Goal: Use online tool/utility: Utilize a website feature to perform a specific function

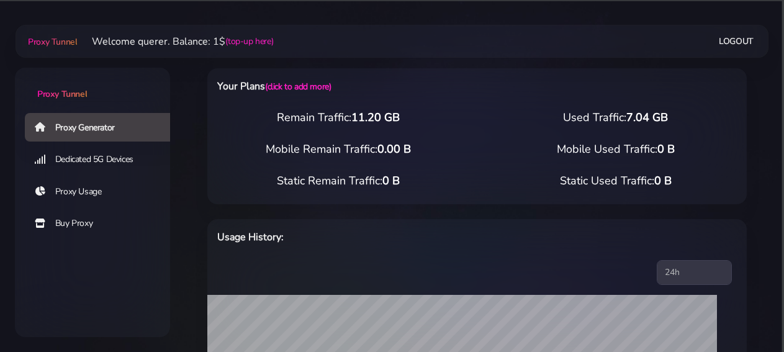
select select "FR"
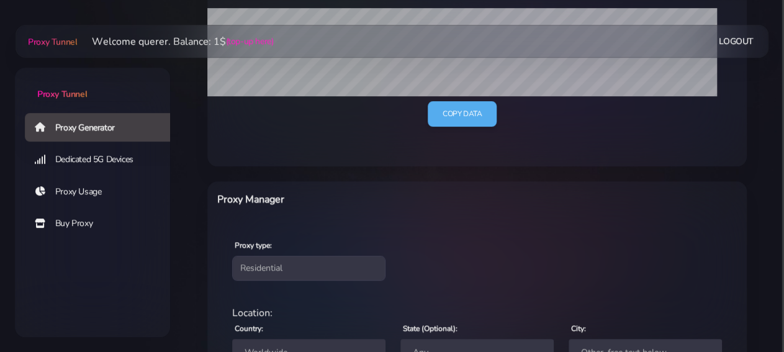
scroll to position [342, 0]
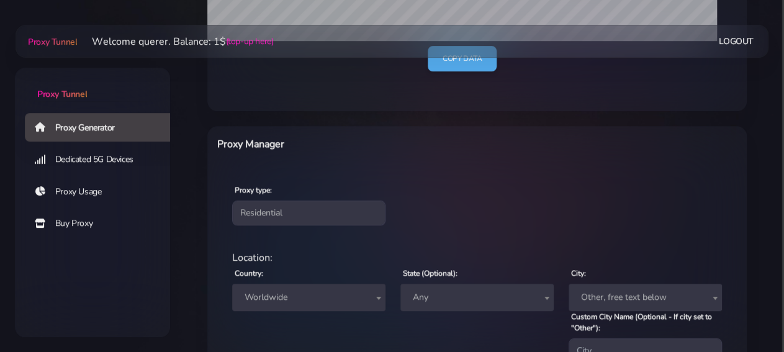
click at [355, 295] on span "Worldwide" at bounding box center [309, 297] width 138 height 17
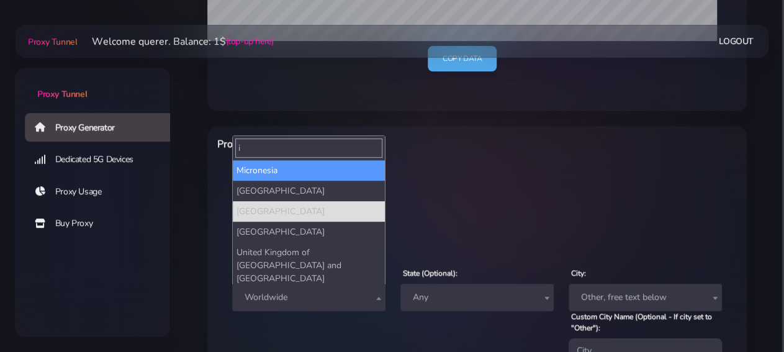
scroll to position [0, 0]
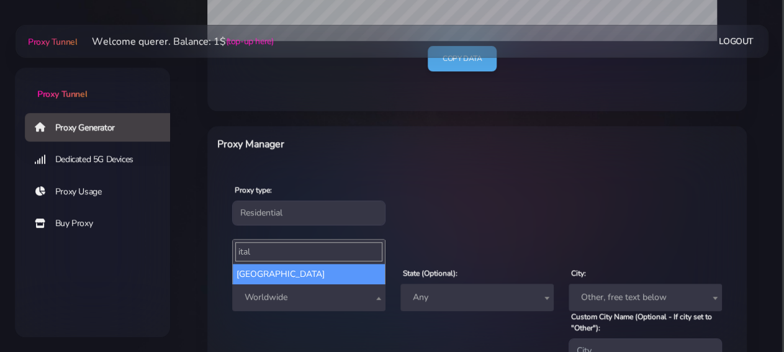
click at [323, 258] on input "ital" at bounding box center [308, 251] width 147 height 19
type input "ital"
select select "IT"
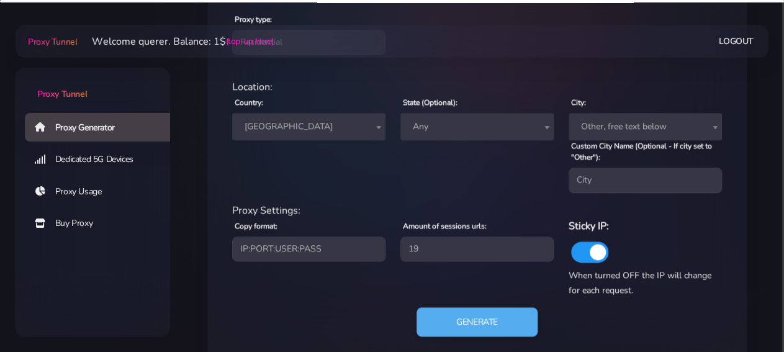
scroll to position [536, 0]
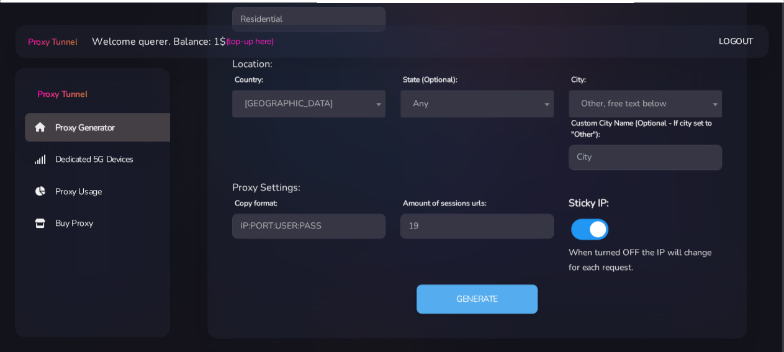
click at [484, 106] on span "Any" at bounding box center [477, 103] width 138 height 17
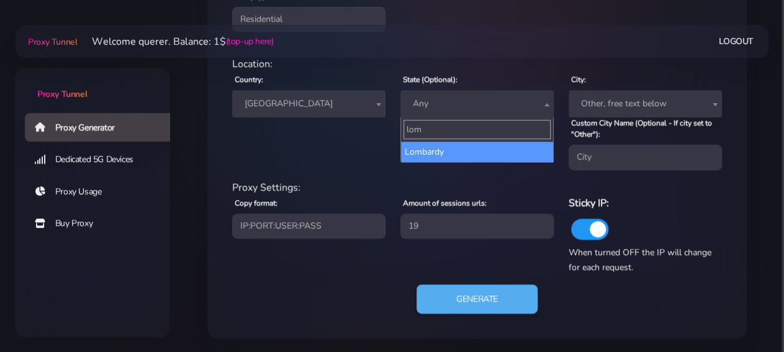
type input "lom"
select select "Lombardy"
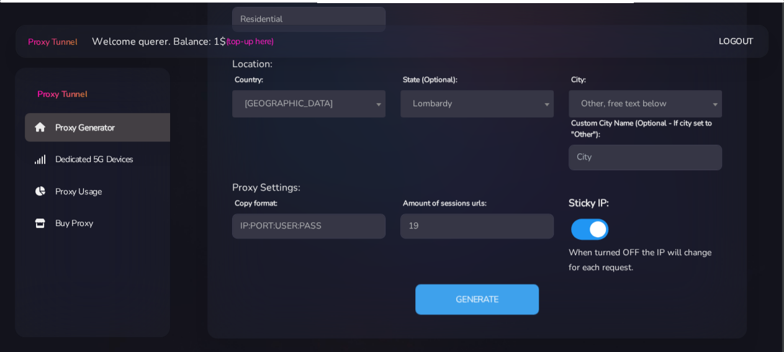
click at [489, 301] on button "Generate" at bounding box center [477, 299] width 124 height 30
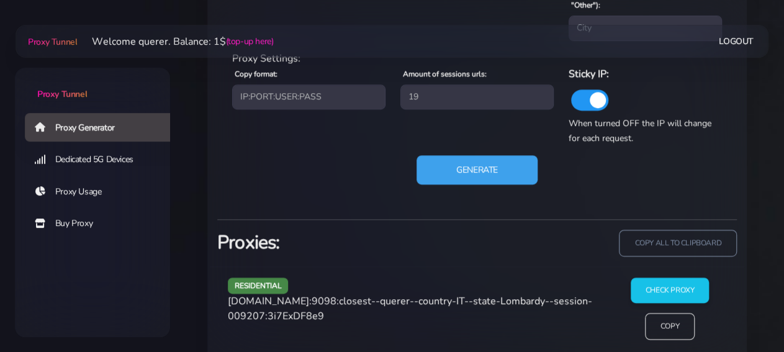
scroll to position [794, 0]
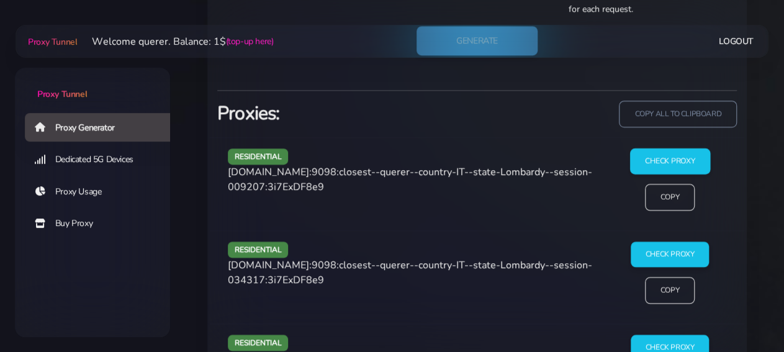
click at [686, 158] on input "Check Proxy" at bounding box center [670, 161] width 80 height 26
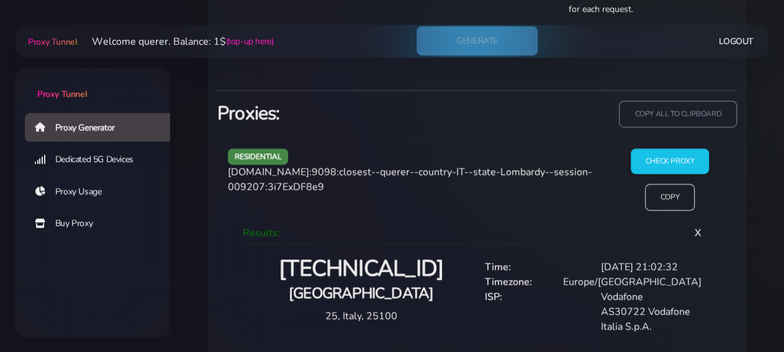
click at [675, 294] on div "Vodafone" at bounding box center [651, 296] width 116 height 15
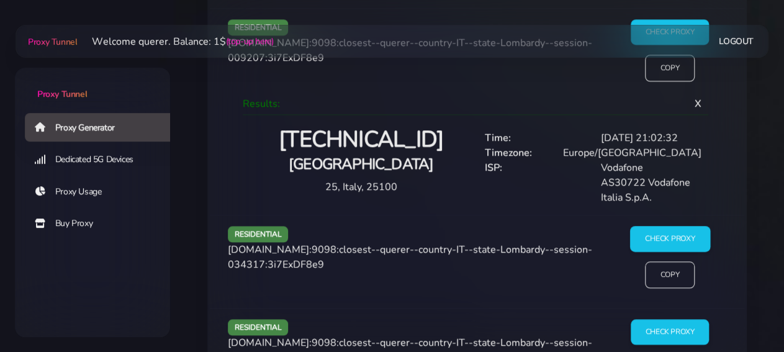
click at [686, 232] on input "Check Proxy" at bounding box center [670, 239] width 80 height 26
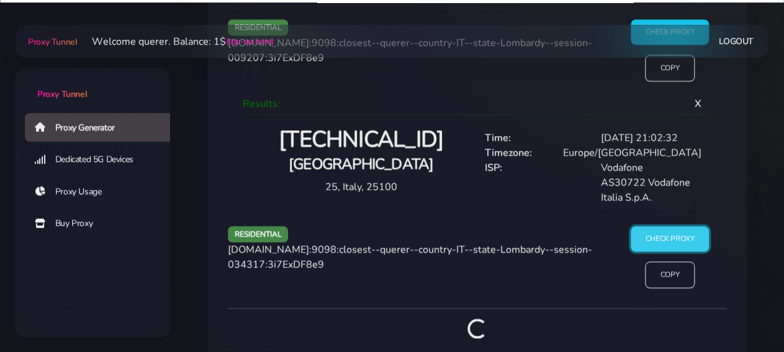
scroll to position [1117, 0]
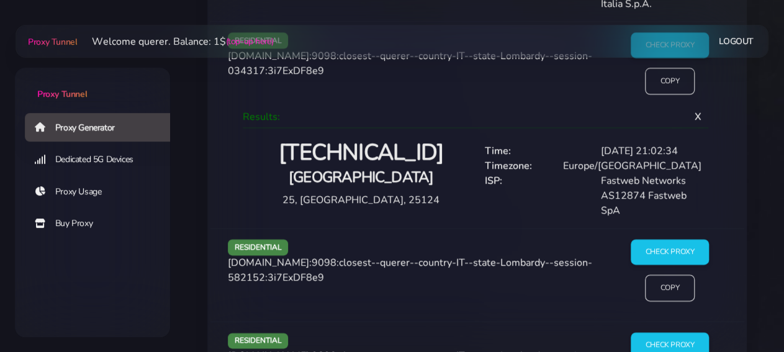
click at [674, 263] on div "Check Proxy Copy" at bounding box center [669, 275] width 129 height 72
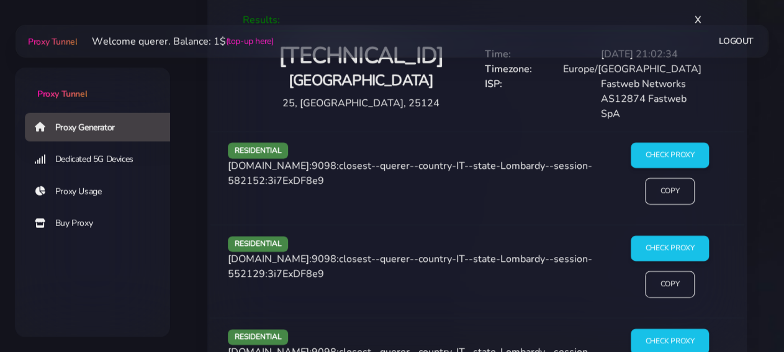
scroll to position [1311, 0]
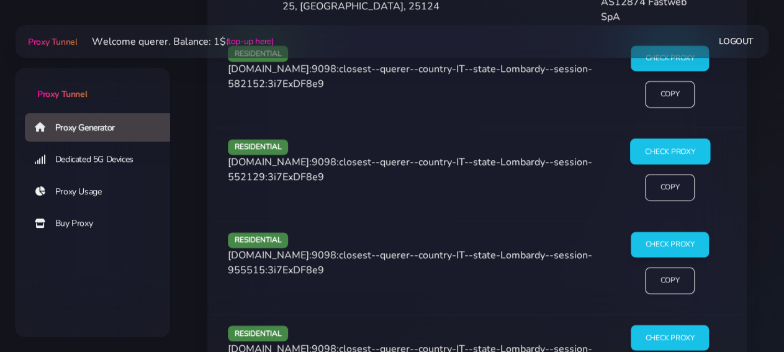
click at [672, 155] on input "Check Proxy" at bounding box center [670, 151] width 80 height 26
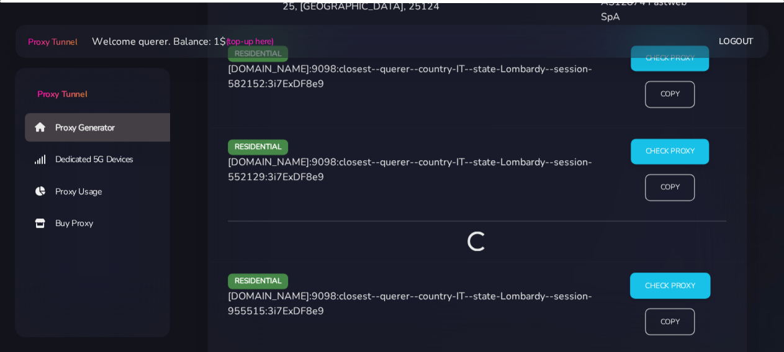
click at [664, 288] on input "Check Proxy" at bounding box center [670, 286] width 80 height 26
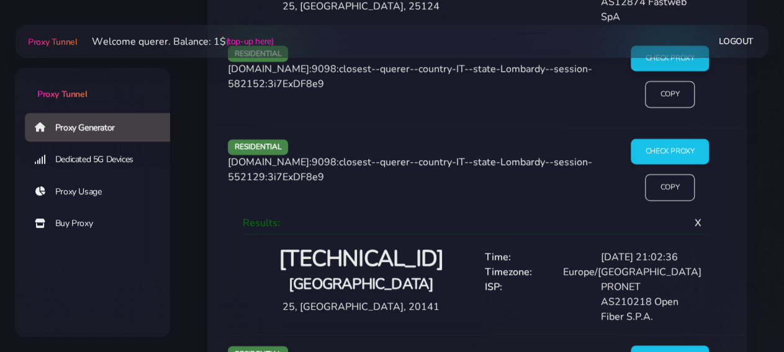
click at [663, 70] on div "Check Proxy Copy" at bounding box center [669, 81] width 129 height 72
click at [659, 61] on input "Check Proxy" at bounding box center [670, 58] width 80 height 26
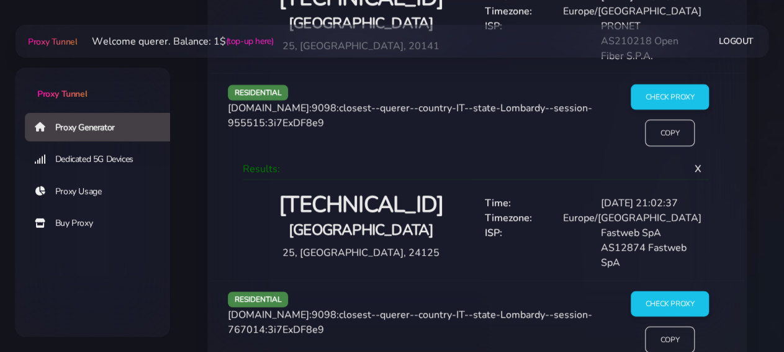
scroll to position [1763, 0]
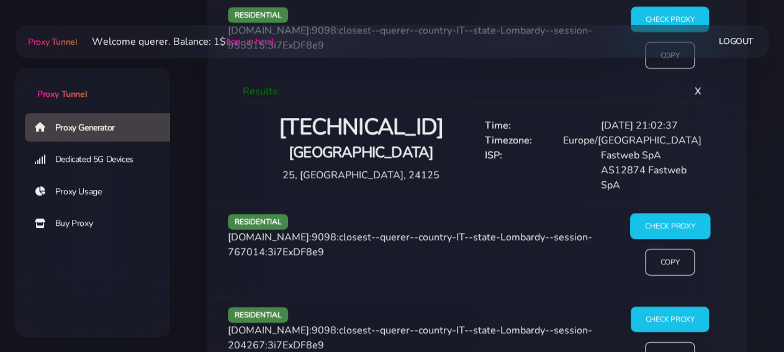
click at [677, 222] on input "Check Proxy" at bounding box center [670, 227] width 80 height 26
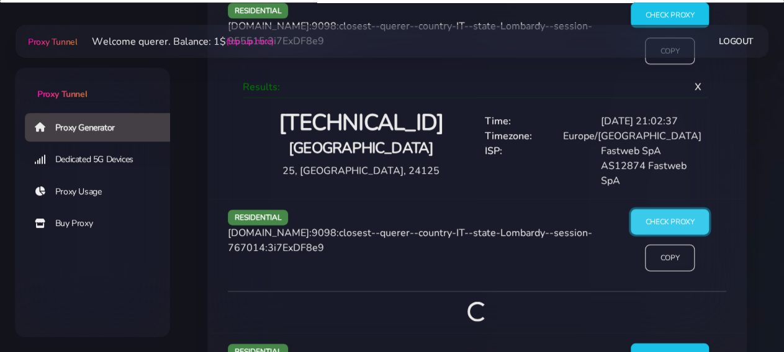
scroll to position [2085, 0]
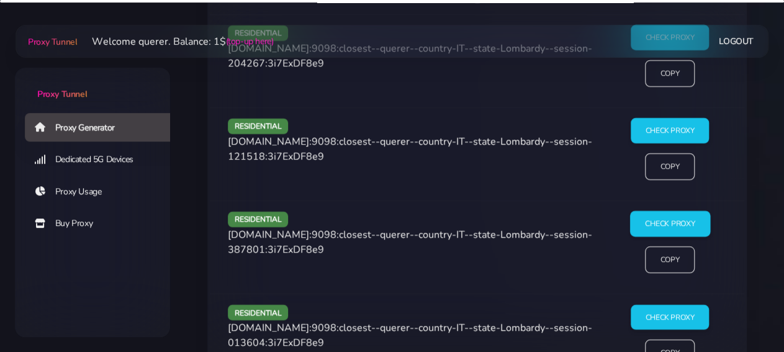
click at [662, 211] on input "Check Proxy" at bounding box center [670, 224] width 80 height 26
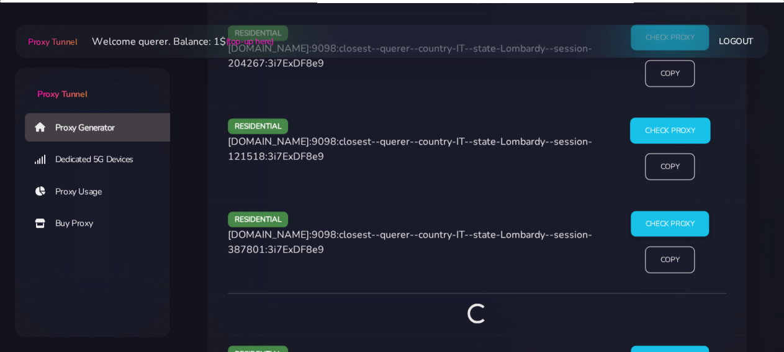
click at [663, 132] on input "Check Proxy" at bounding box center [670, 131] width 80 height 26
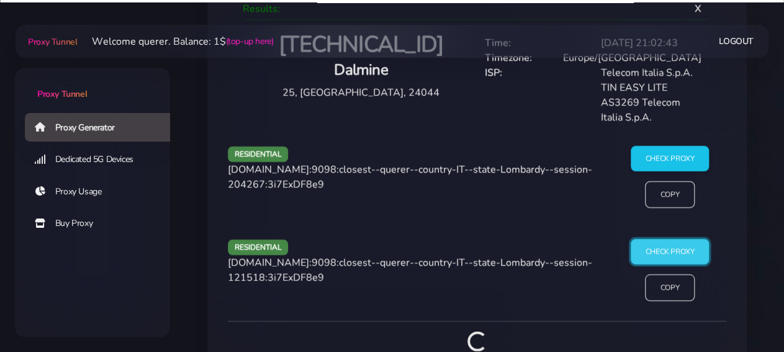
scroll to position [2021, 0]
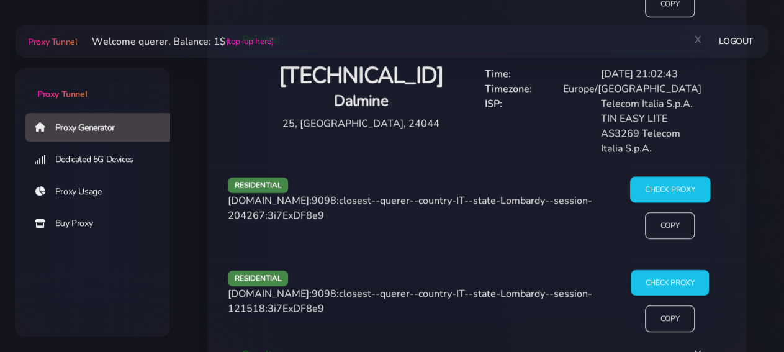
click at [660, 193] on input "Check Proxy" at bounding box center [670, 190] width 80 height 26
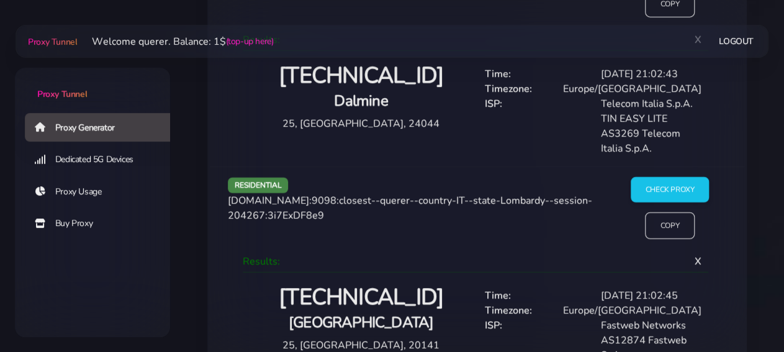
click at [671, 323] on div "Fastweb Networks" at bounding box center [651, 325] width 116 height 15
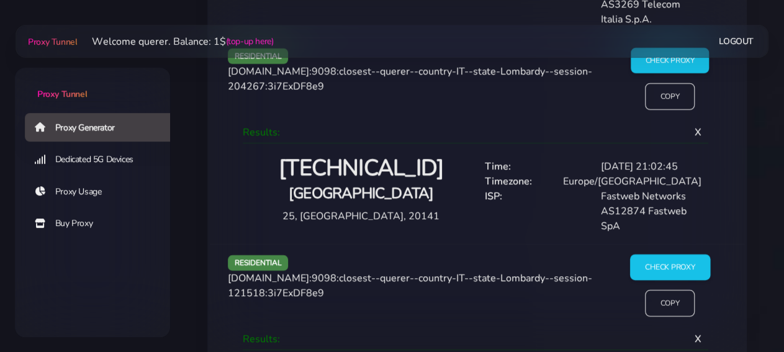
click at [666, 259] on input "Check Proxy" at bounding box center [670, 268] width 80 height 26
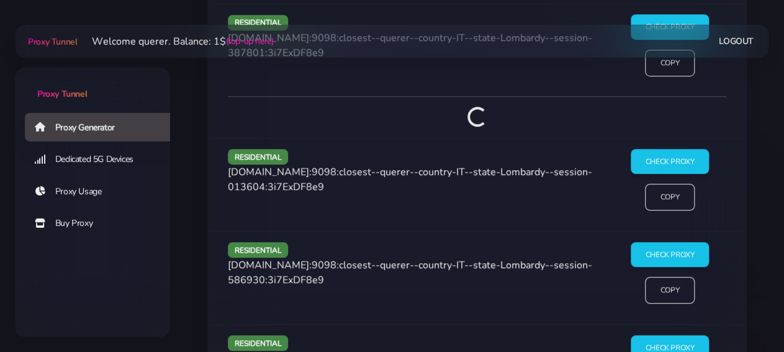
scroll to position [2602, 0]
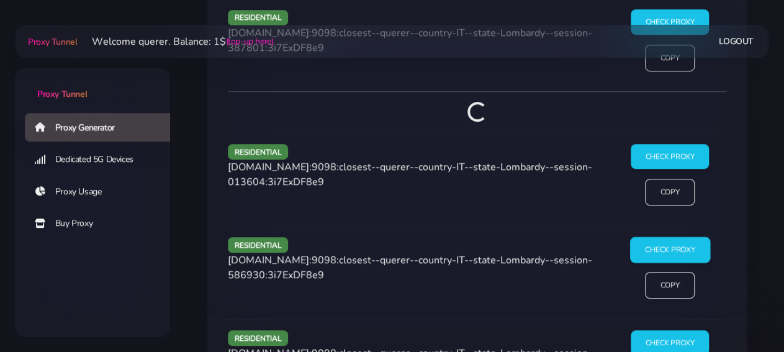
click at [677, 237] on input "Check Proxy" at bounding box center [670, 250] width 80 height 26
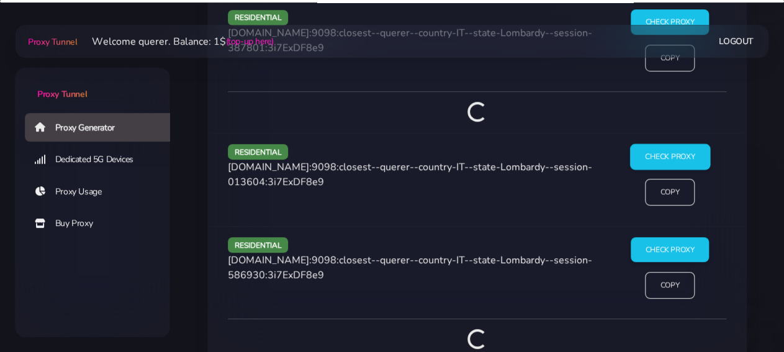
click at [674, 143] on input "Check Proxy" at bounding box center [670, 156] width 80 height 26
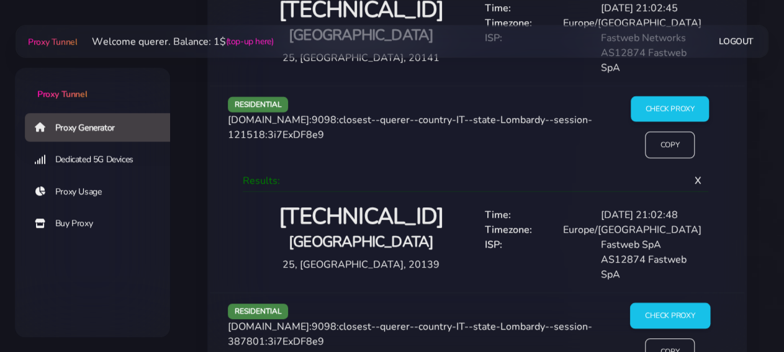
scroll to position [2279, 0]
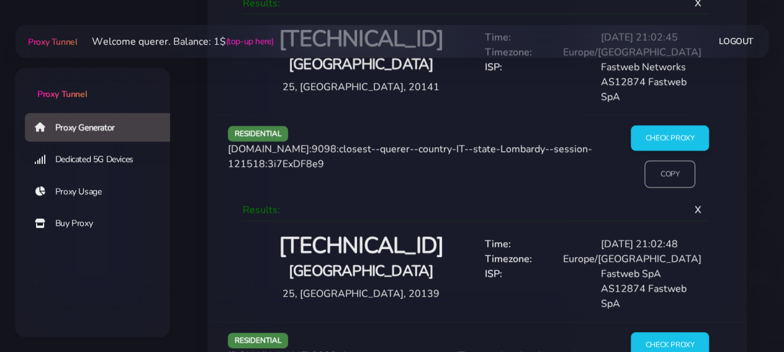
click at [664, 177] on input "Copy" at bounding box center [669, 174] width 51 height 27
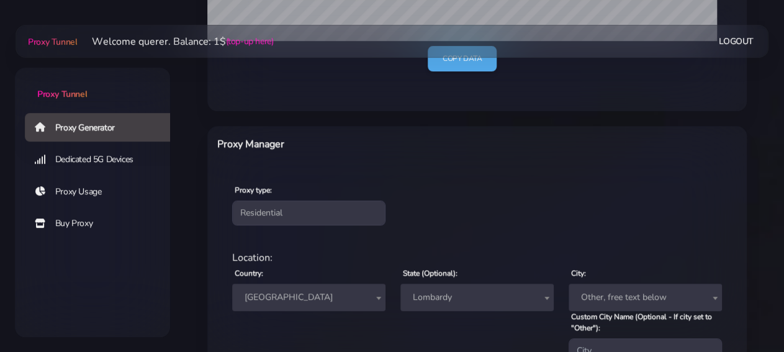
scroll to position [600, 0]
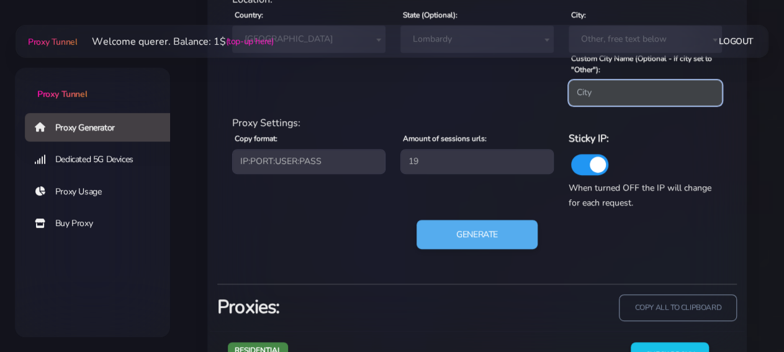
click at [625, 89] on input "Custom City Name (Optional - If city set to "Other"):" at bounding box center [645, 92] width 153 height 25
paste input "Odolo"
type input "Odolo"
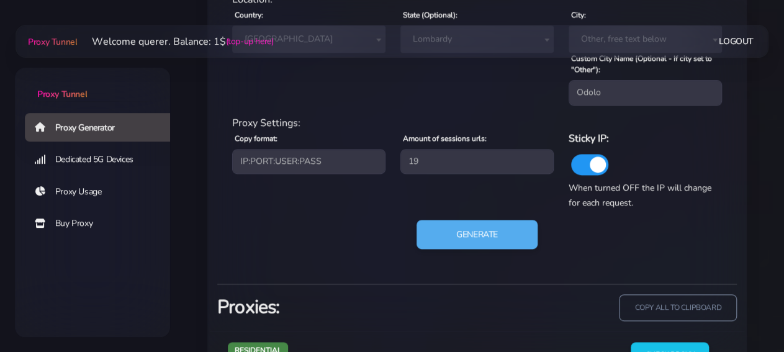
click at [514, 251] on div "Generate" at bounding box center [477, 240] width 505 height 40
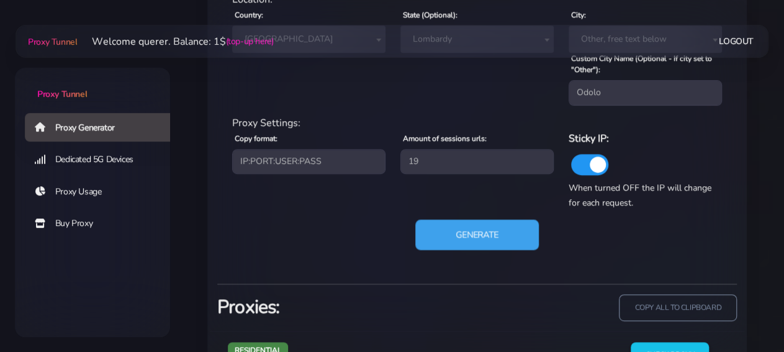
click at [505, 242] on button "Generate" at bounding box center [477, 234] width 124 height 30
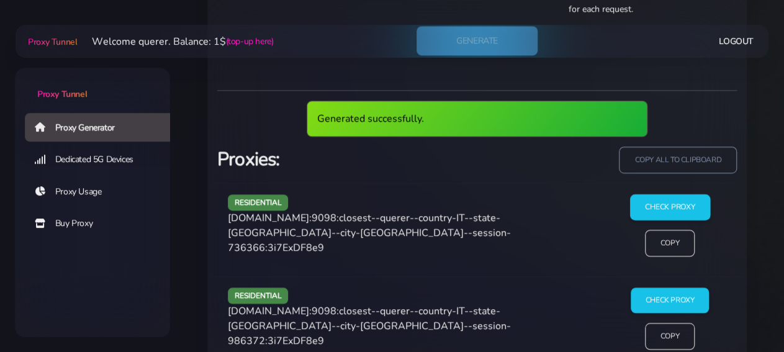
click at [666, 214] on input "Check Proxy" at bounding box center [670, 207] width 80 height 26
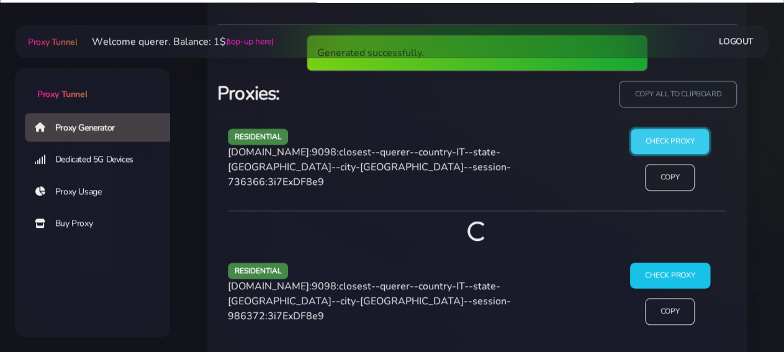
scroll to position [923, 0]
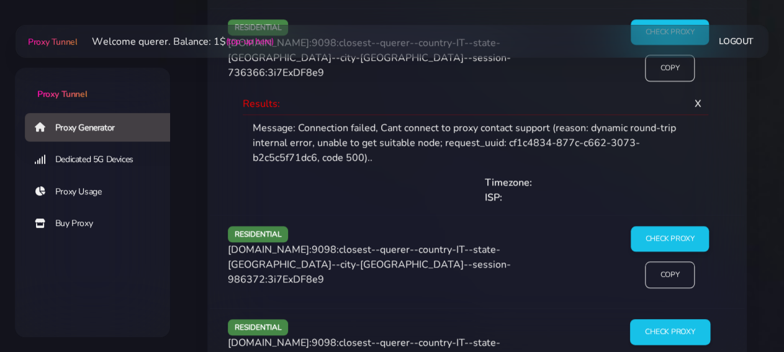
click at [670, 325] on input "Check Proxy" at bounding box center [670, 332] width 80 height 26
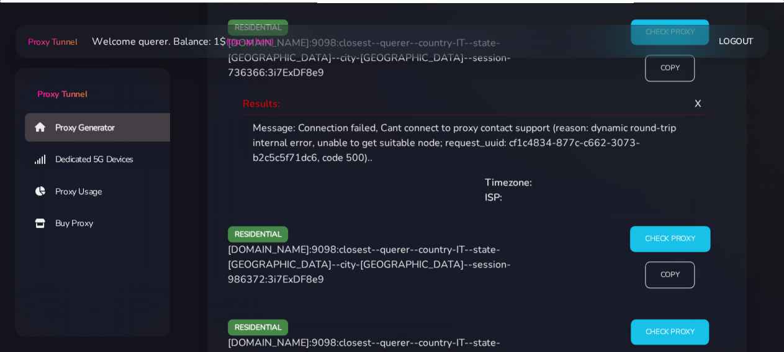
click at [682, 226] on input "Check Proxy" at bounding box center [670, 239] width 80 height 26
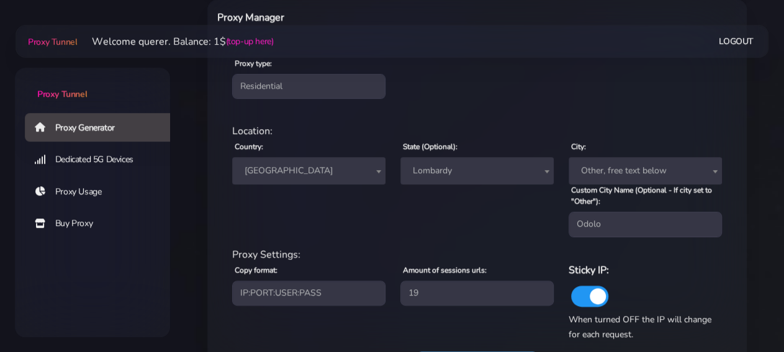
scroll to position [471, 0]
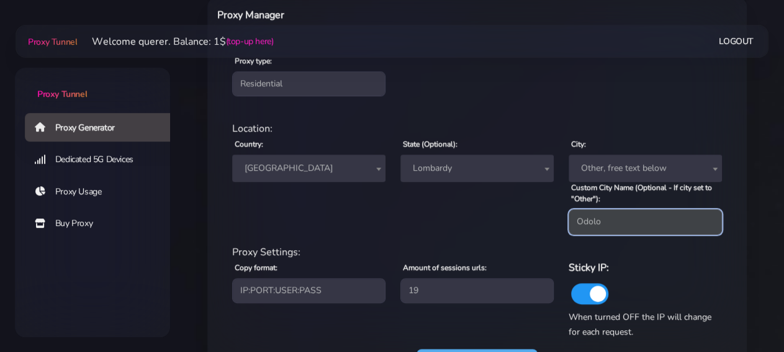
click at [645, 225] on input "Odolo" at bounding box center [645, 221] width 153 height 25
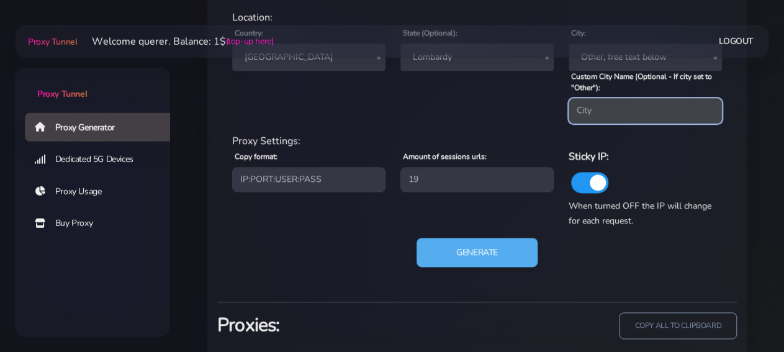
scroll to position [600, 0]
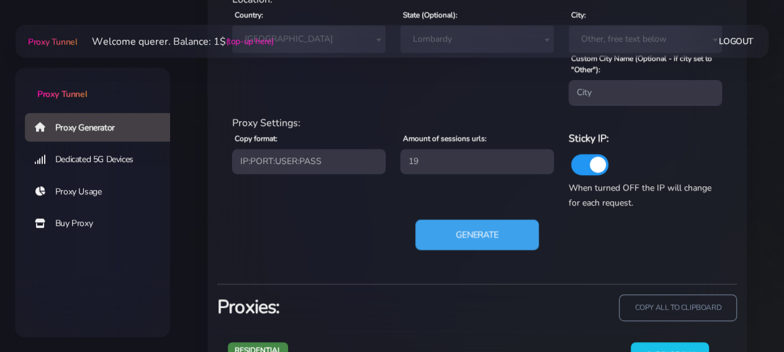
click at [456, 222] on button "Generate" at bounding box center [477, 234] width 124 height 30
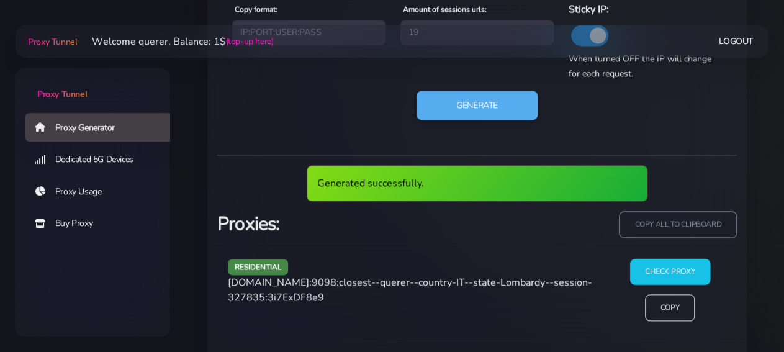
click at [659, 263] on input "Check Proxy" at bounding box center [670, 272] width 80 height 26
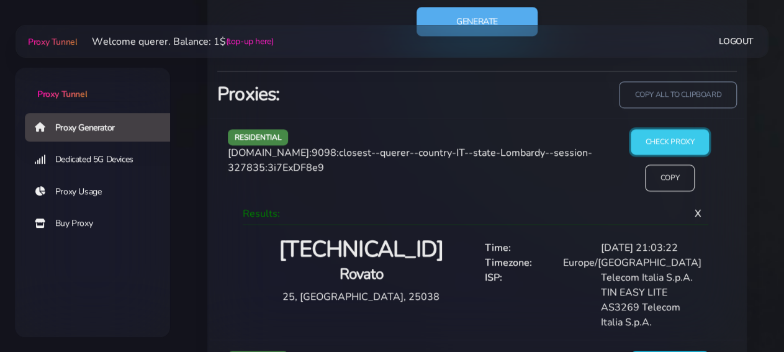
scroll to position [1007, 0]
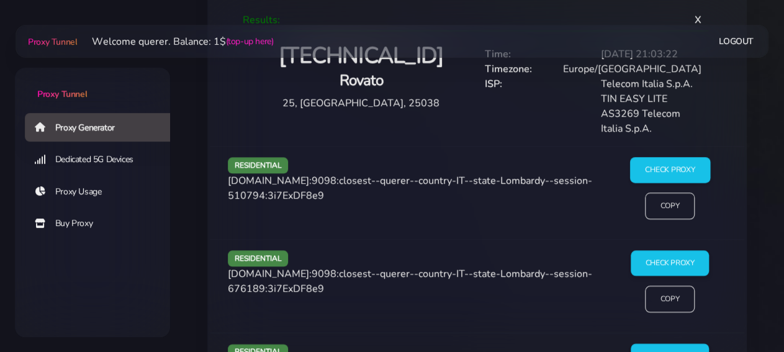
click at [676, 178] on input "Check Proxy" at bounding box center [670, 170] width 80 height 26
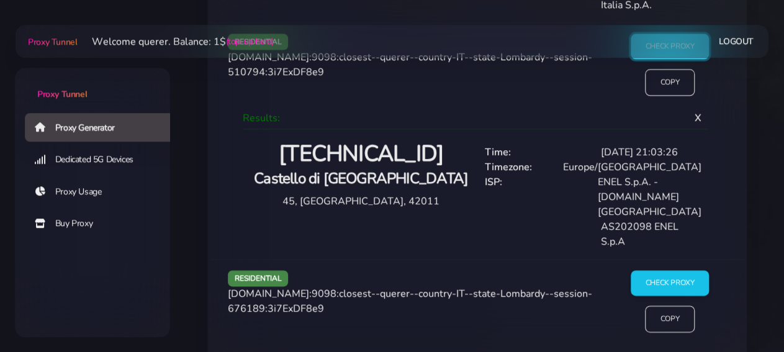
scroll to position [1136, 0]
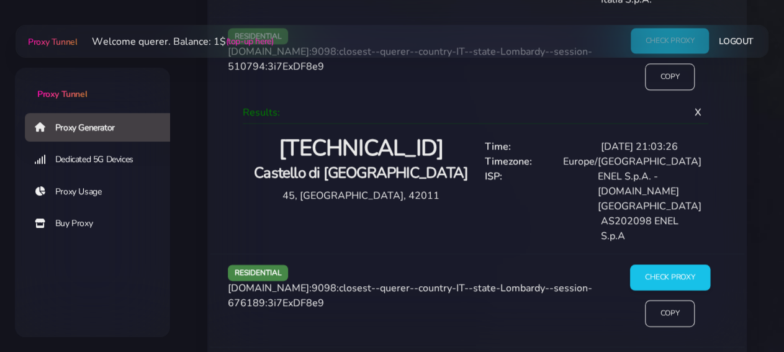
click at [662, 264] on input "Check Proxy" at bounding box center [670, 277] width 80 height 26
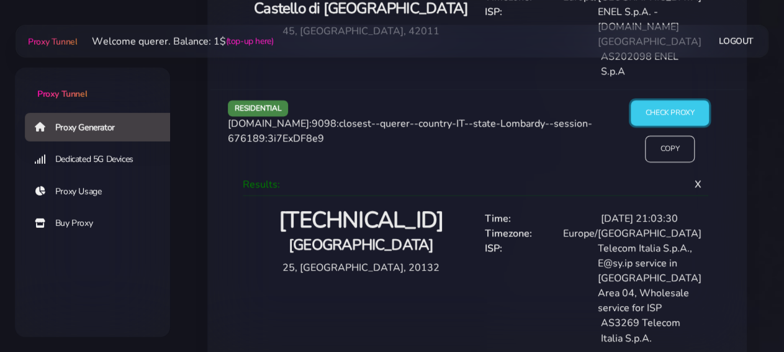
scroll to position [1330, 0]
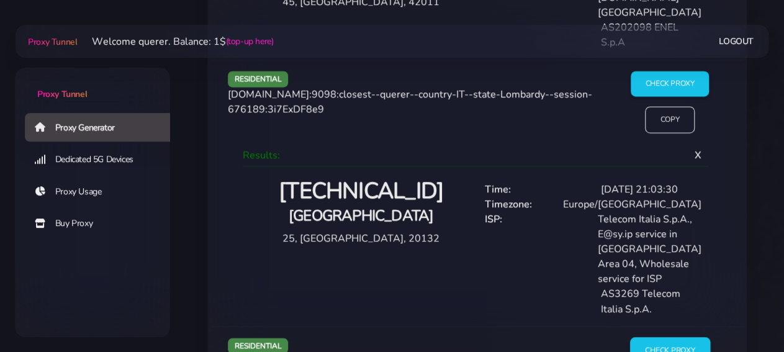
click at [681, 337] on input "Check Proxy" at bounding box center [670, 350] width 80 height 26
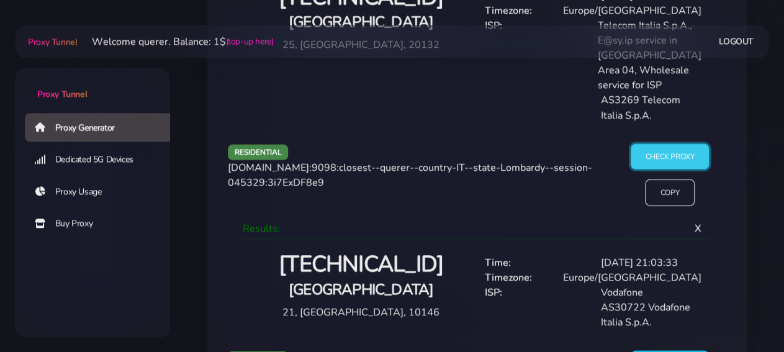
scroll to position [1588, 0]
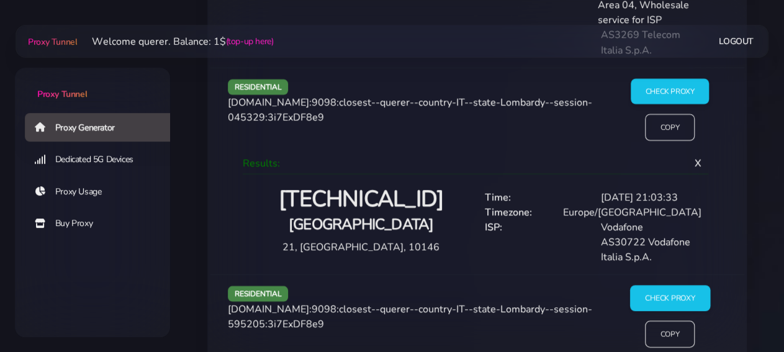
click at [681, 286] on input "Check Proxy" at bounding box center [670, 299] width 80 height 26
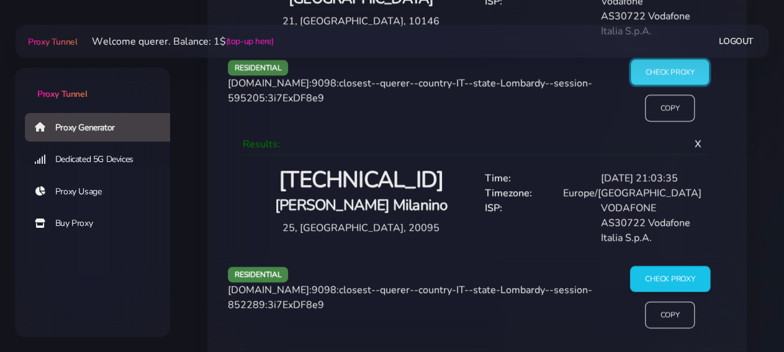
scroll to position [1846, 0]
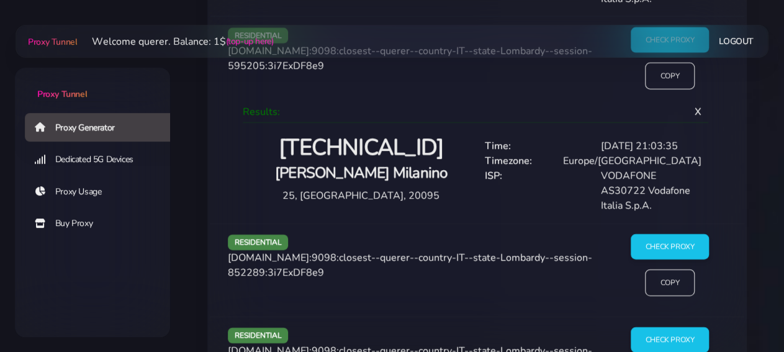
click at [669, 224] on div "residential [DOMAIN_NAME]:9098:closest--querer--country-IT--state-Lombardy--ses…" at bounding box center [477, 270] width 535 height 93
click at [683, 234] on input "Check Proxy" at bounding box center [670, 247] width 80 height 26
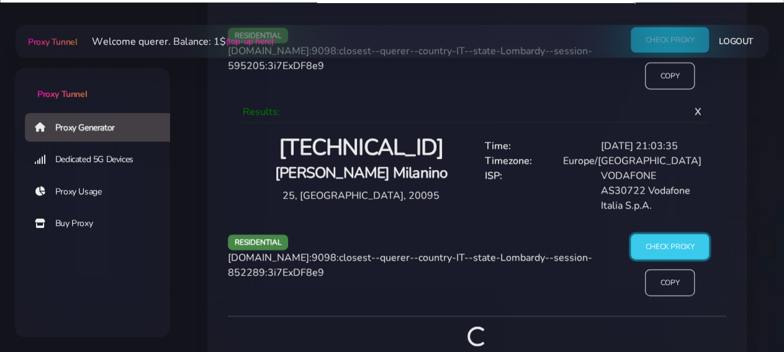
scroll to position [1976, 0]
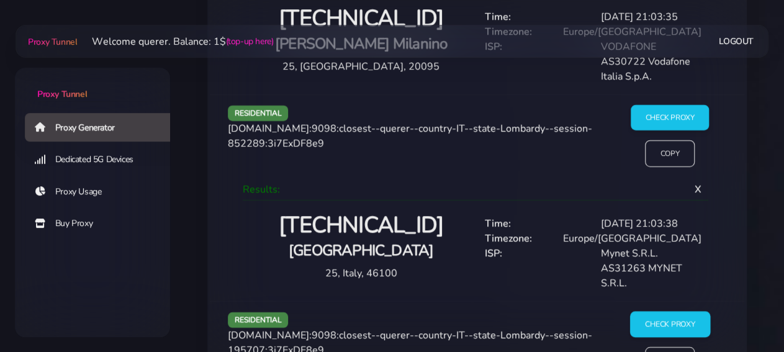
click at [689, 312] on input "Check Proxy" at bounding box center [670, 325] width 80 height 26
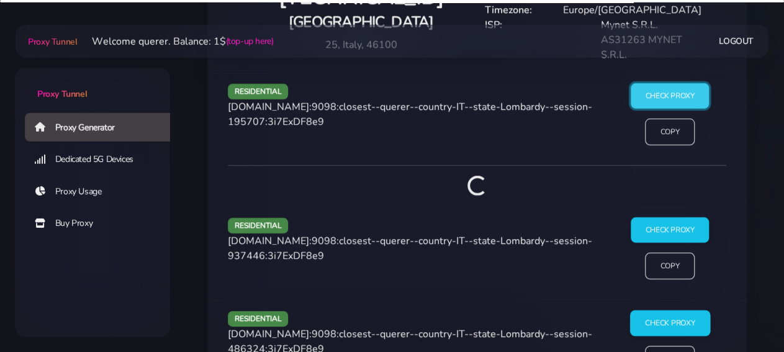
scroll to position [2234, 0]
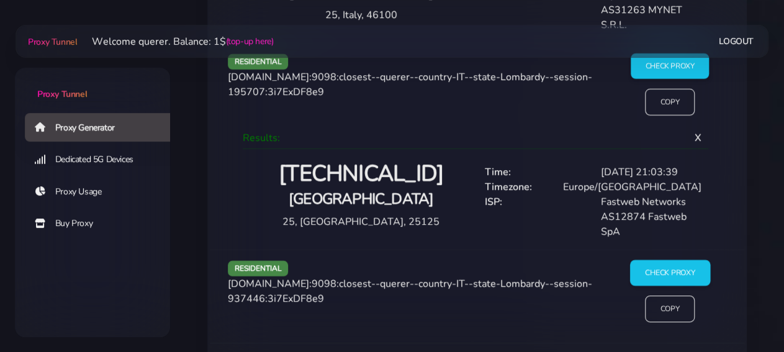
click at [679, 260] on input "Check Proxy" at bounding box center [670, 273] width 80 height 26
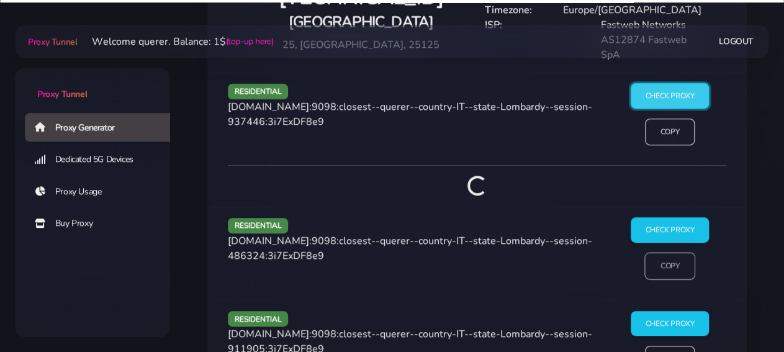
scroll to position [2428, 0]
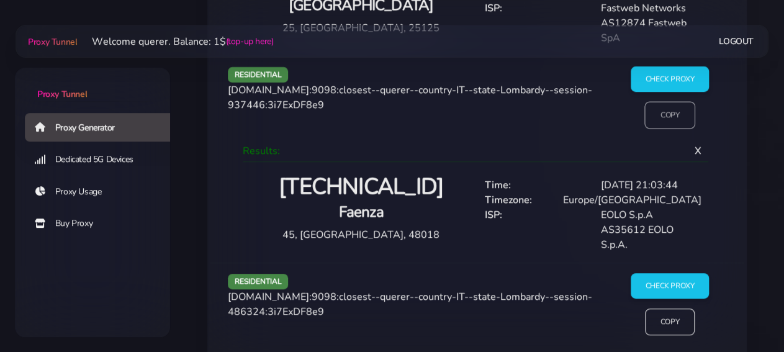
click at [671, 102] on input "Copy" at bounding box center [669, 115] width 51 height 27
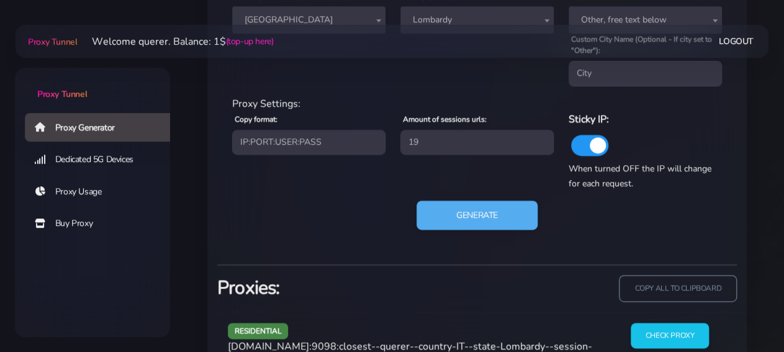
scroll to position [878, 0]
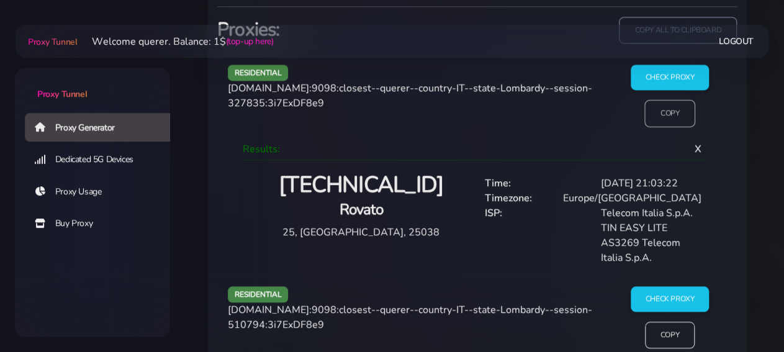
click at [666, 116] on input "Copy" at bounding box center [669, 112] width 51 height 27
